Goal: Navigation & Orientation: Find specific page/section

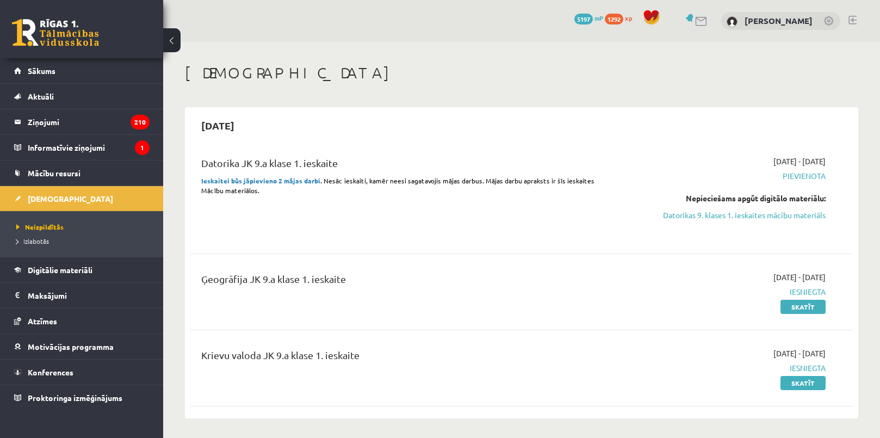
scroll to position [49, 0]
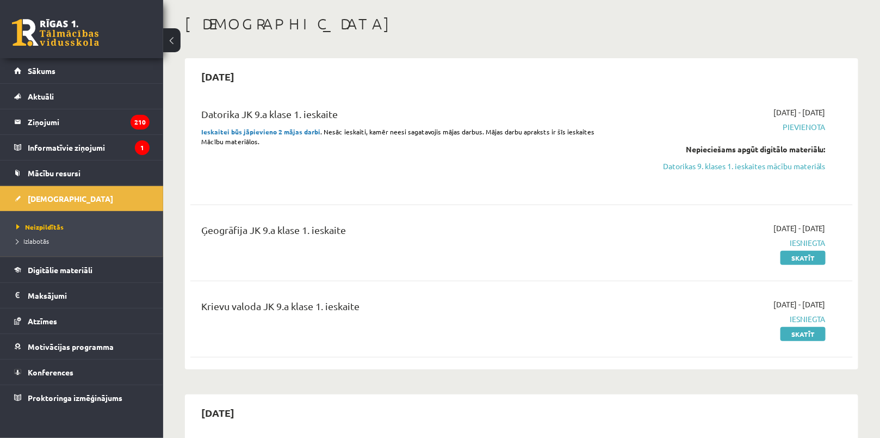
click at [76, 30] on link at bounding box center [55, 32] width 87 height 27
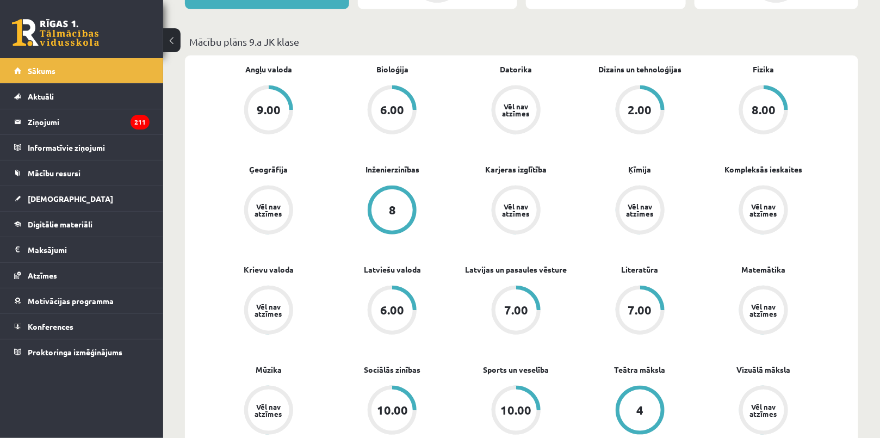
scroll to position [346, 0]
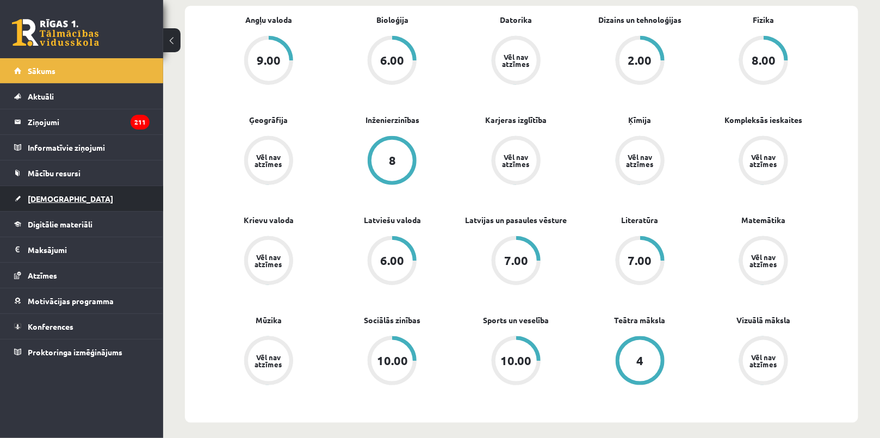
click at [53, 196] on span "[DEMOGRAPHIC_DATA]" at bounding box center [70, 199] width 85 height 10
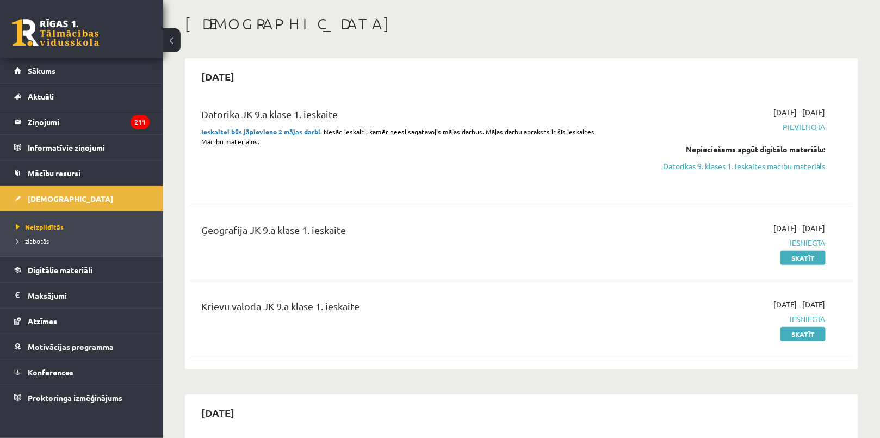
scroll to position [49, 0]
